Goal: Transaction & Acquisition: Obtain resource

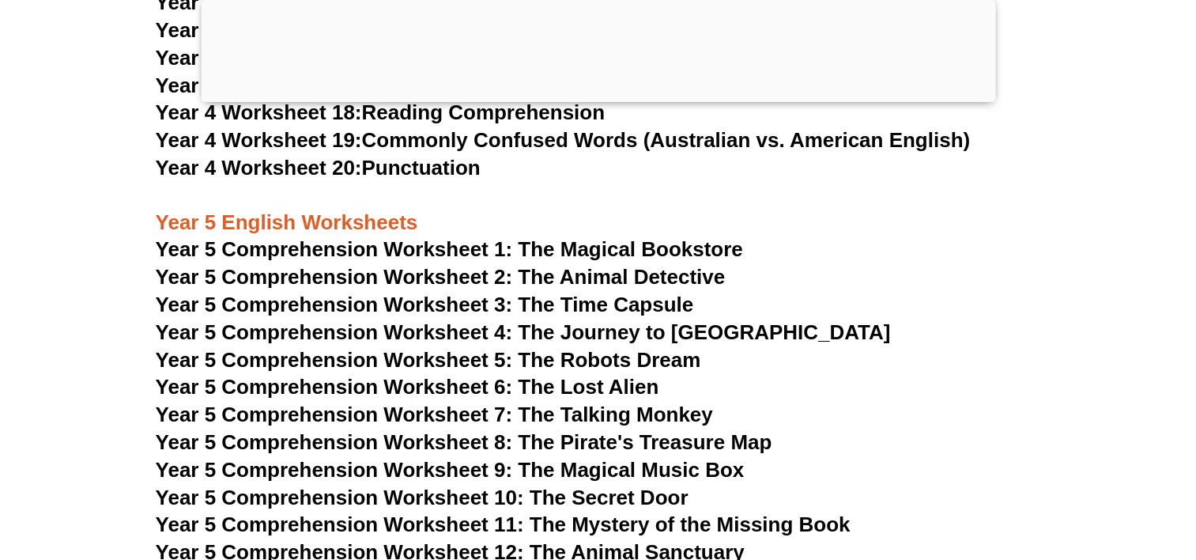
scroll to position [7326, 0]
click at [458, 304] on span "Year 5 Comprehension Worksheet 3: The Time Capsule" at bounding box center [425, 304] width 538 height 24
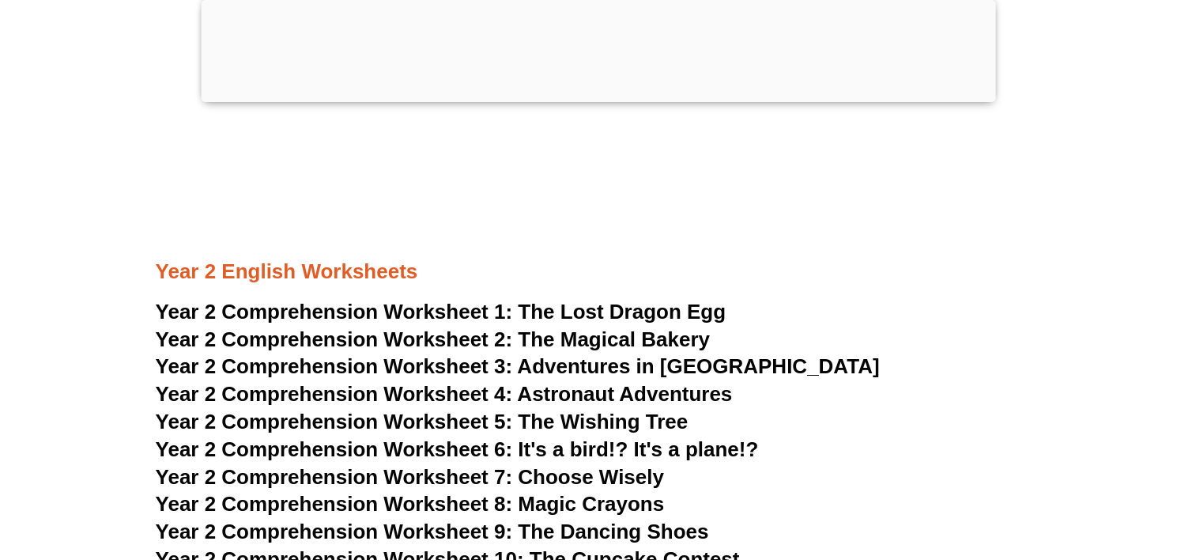
scroll to position [3636, 0]
click at [472, 337] on span "Year 2 Comprehension Worksheet 2:" at bounding box center [334, 339] width 357 height 24
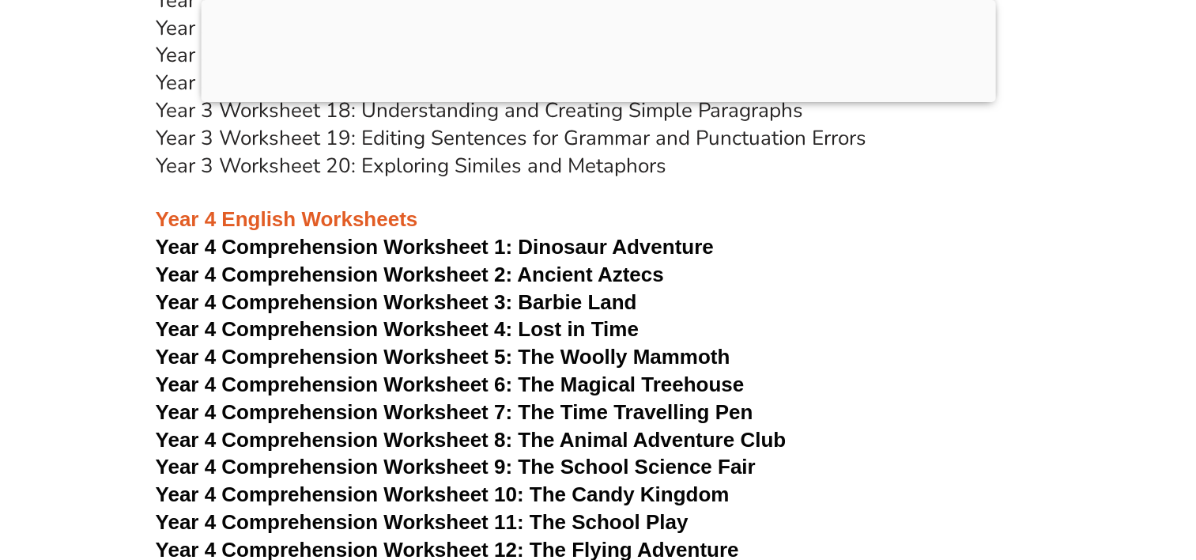
scroll to position [6295, 0]
click at [481, 419] on span "Year 4 Comprehension Worksheet 7: The Time Travelling Pen" at bounding box center [455, 412] width 598 height 24
